Goal: Transaction & Acquisition: Register for event/course

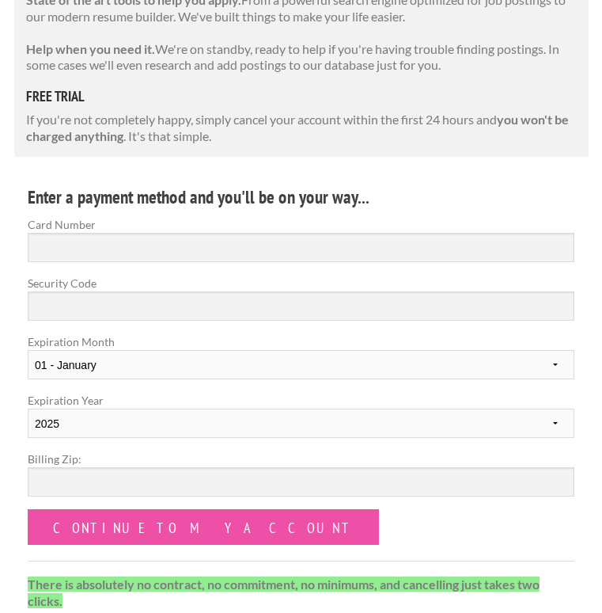
scroll to position [358, 0]
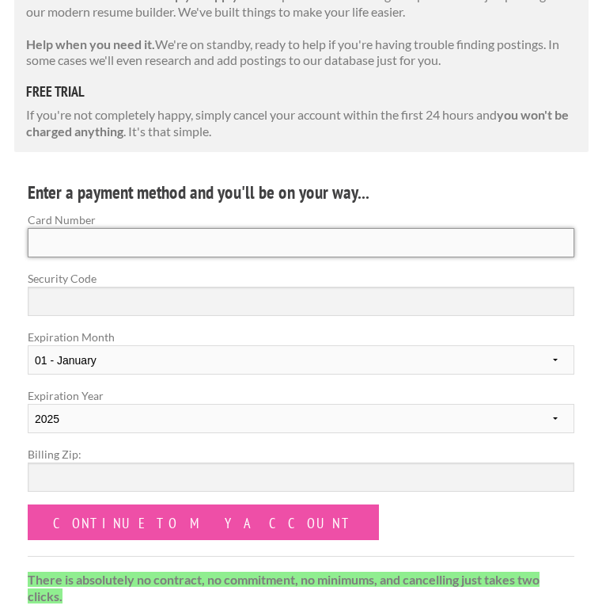
click at [127, 233] on input "Card Number" at bounding box center [301, 242] width 547 height 29
drag, startPoint x: 60, startPoint y: 230, endPoint x: 11, endPoint y: 223, distance: 49.6
click at [60, 230] on input "Card Number" at bounding box center [301, 242] width 547 height 29
type input "5156 7682 9334 5644"
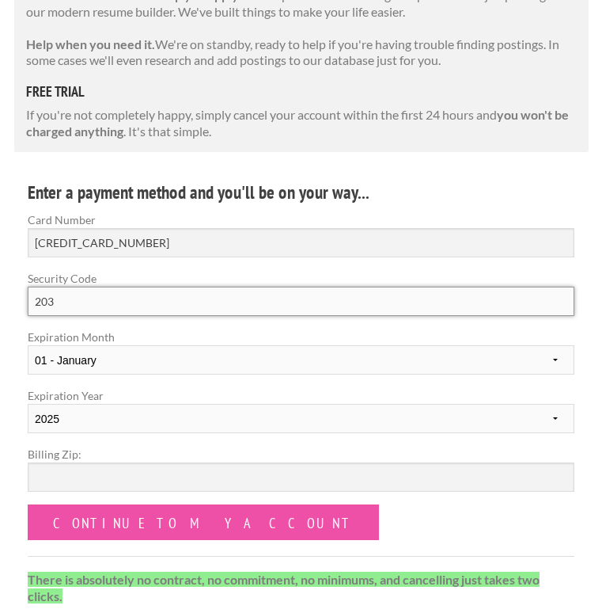
type input "203"
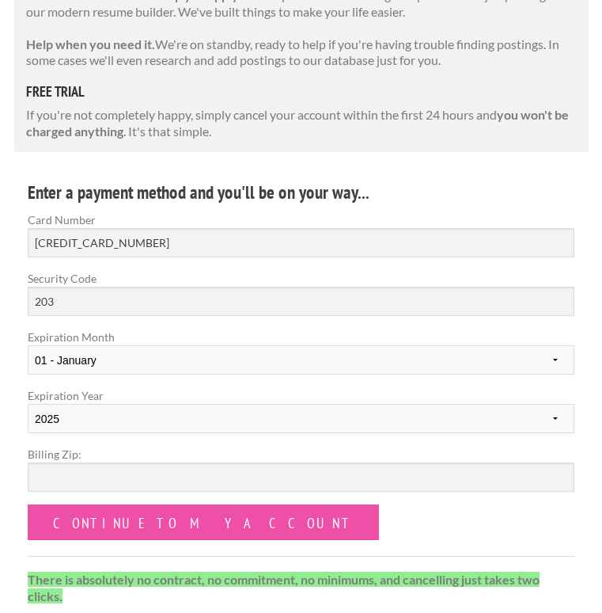
select select "03"
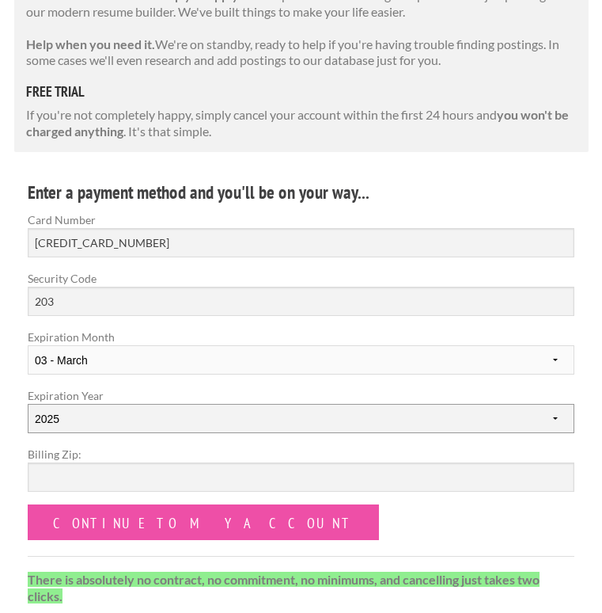
select select "2030"
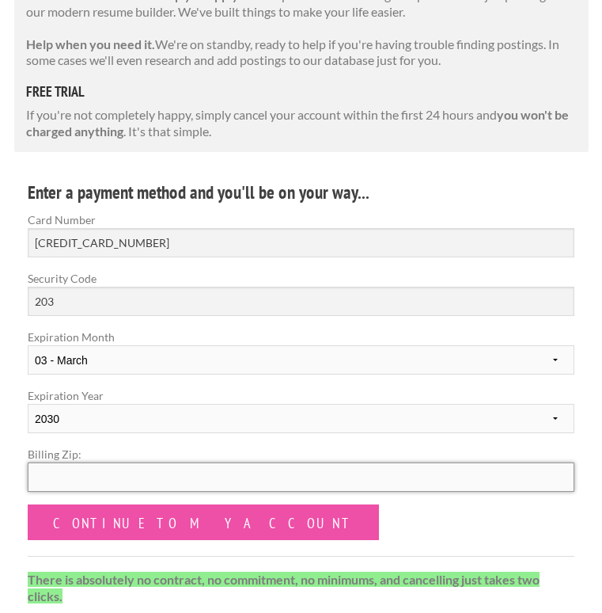
click at [78, 465] on input "Billing Zip:" at bounding box center [301, 476] width 547 height 29
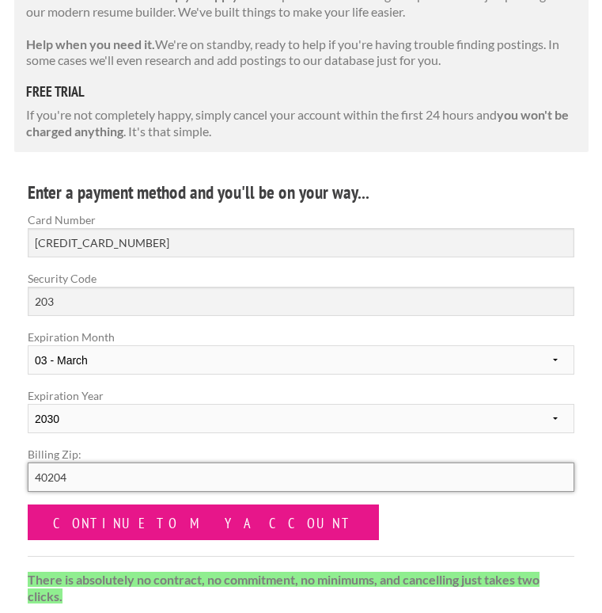
type input "40204"
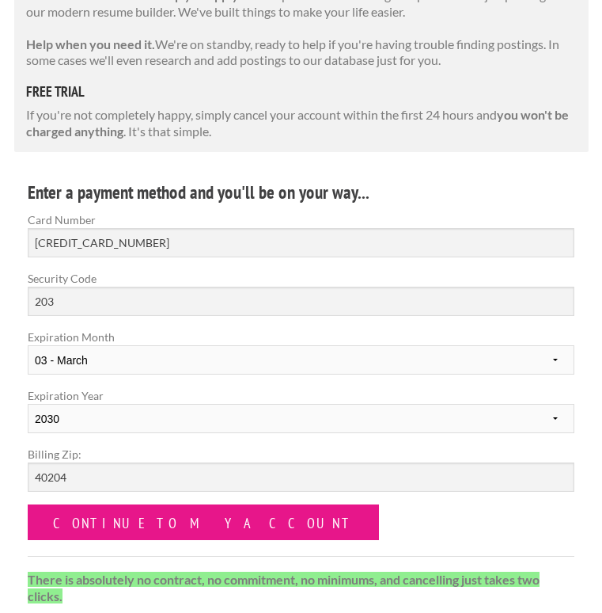
click at [172, 525] on input "Continue to my account" at bounding box center [203, 522] width 351 height 36
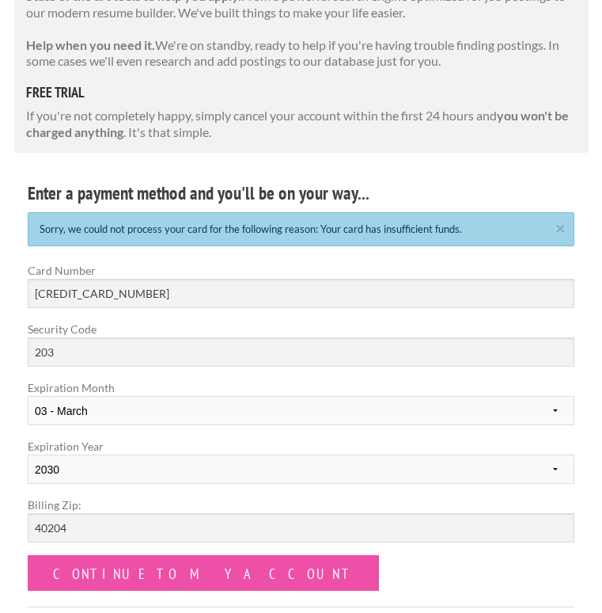
scroll to position [366, 0]
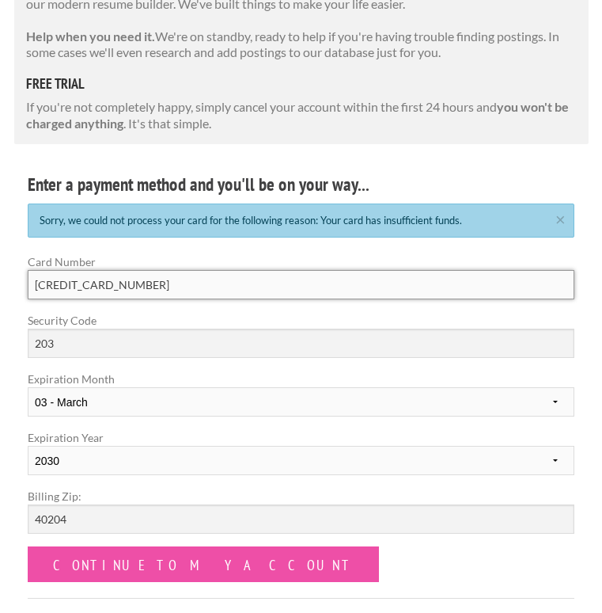
drag, startPoint x: 188, startPoint y: 278, endPoint x: 27, endPoint y: 275, distance: 161.5
click at [27, 275] on div "Card Number 5156 7682 9334 5644" at bounding box center [301, 282] width 575 height 59
type input "5178 0587 2666 9198"
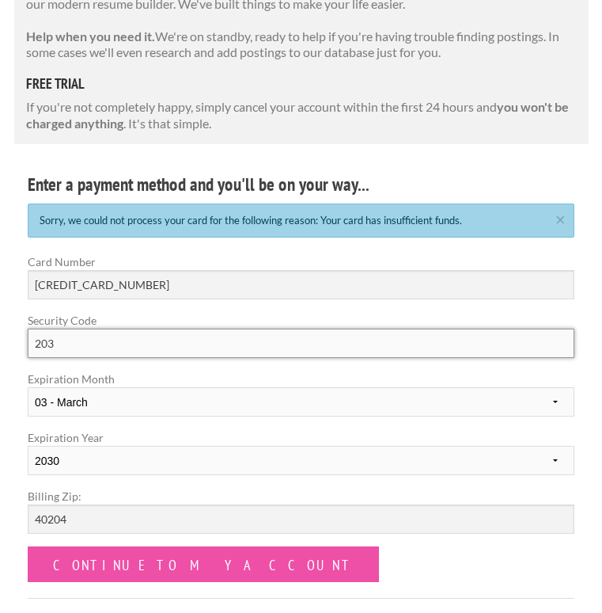
drag, startPoint x: 74, startPoint y: 342, endPoint x: 33, endPoint y: 339, distance: 40.4
click at [33, 339] on input "203" at bounding box center [301, 342] width 547 height 29
type input "641"
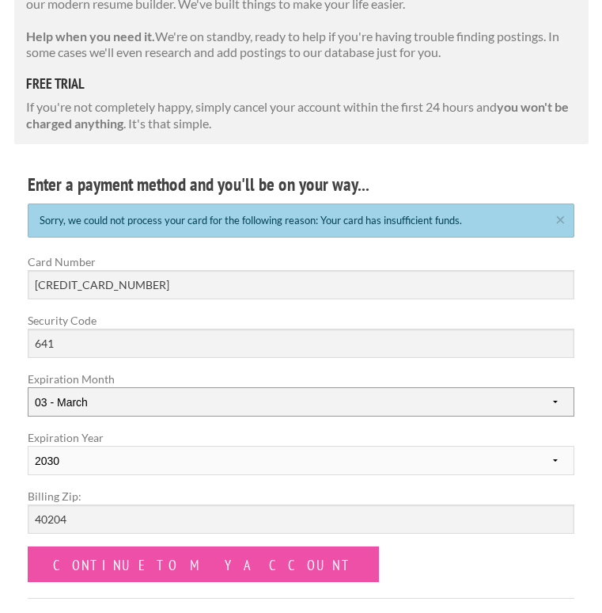
select select "08"
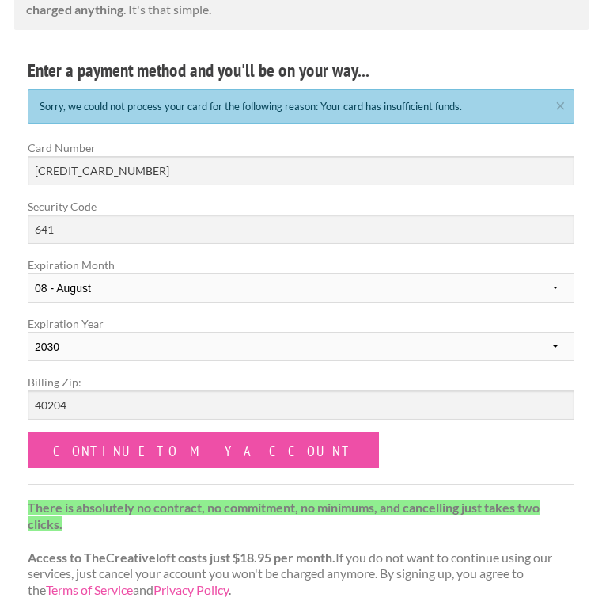
scroll to position [481, 0]
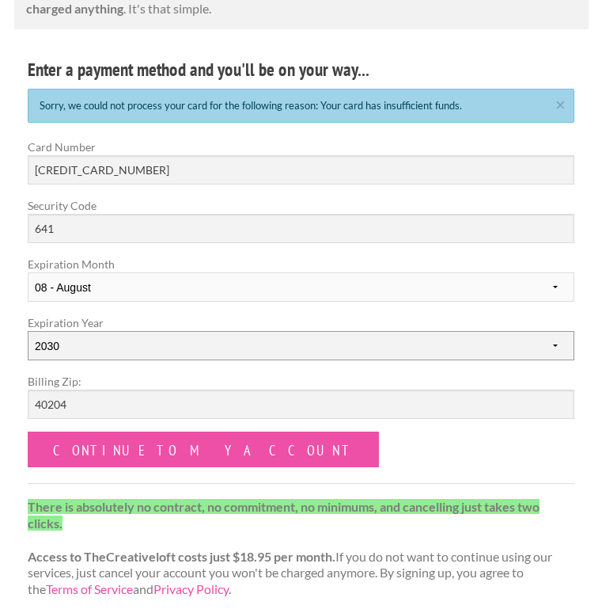
select select "2028"
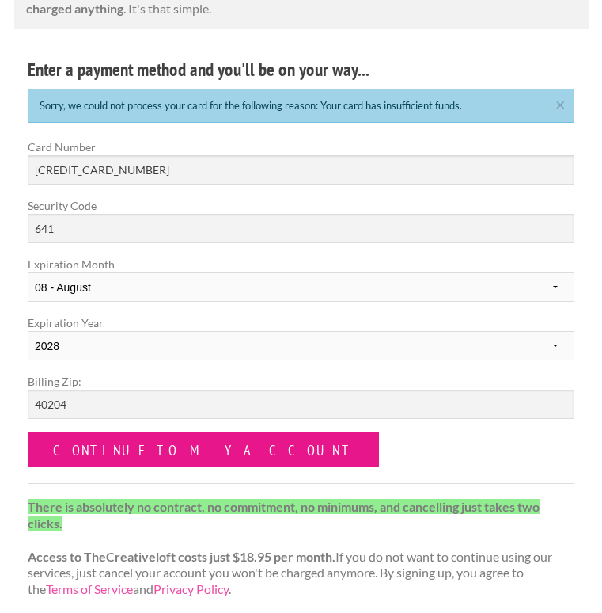
click at [112, 444] on input "Continue to my account" at bounding box center [203, 449] width 351 height 36
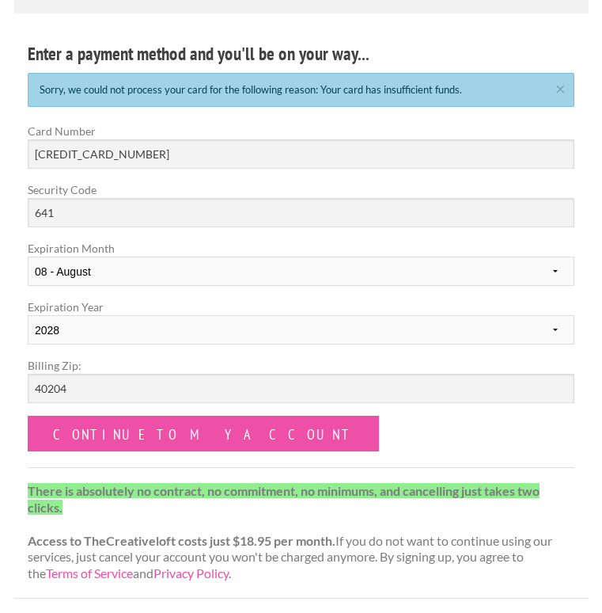
scroll to position [499, 0]
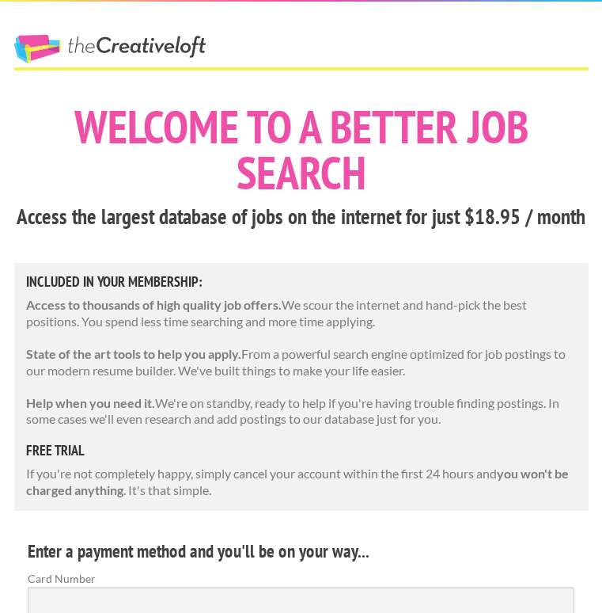
scroll to position [358, 0]
